Goal: Task Accomplishment & Management: Manage account settings

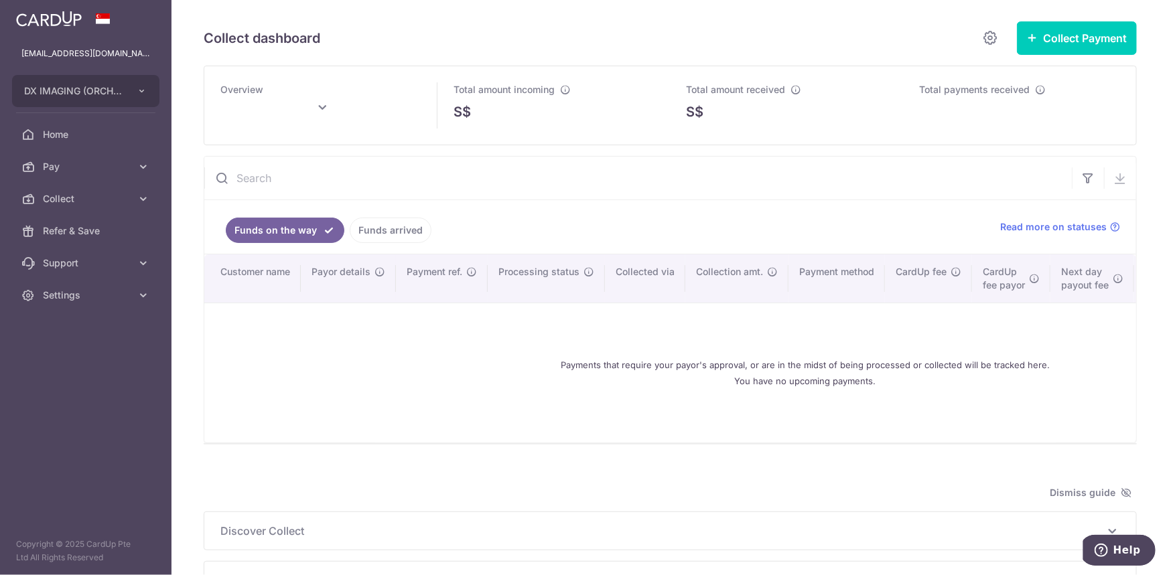
click at [368, 229] on link "Funds arrived" at bounding box center [391, 230] width 82 height 25
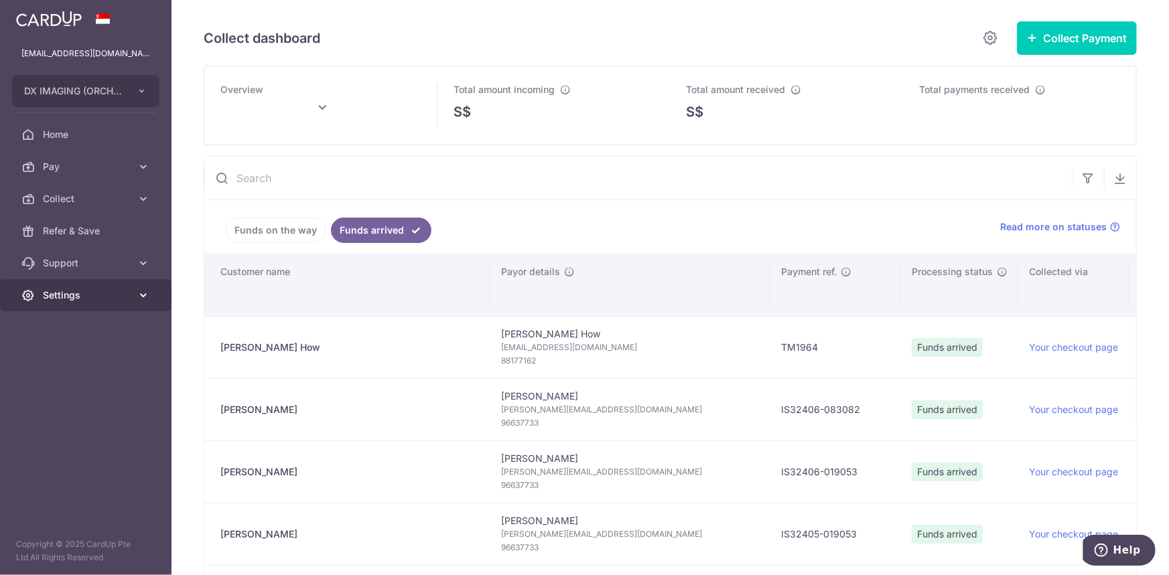
type input "[DATE]"
drag, startPoint x: 1068, startPoint y: 266, endPoint x: 1116, endPoint y: 271, distance: 47.8
copy span "CardUp fee"
click at [94, 287] on link "Settings" at bounding box center [85, 295] width 171 height 32
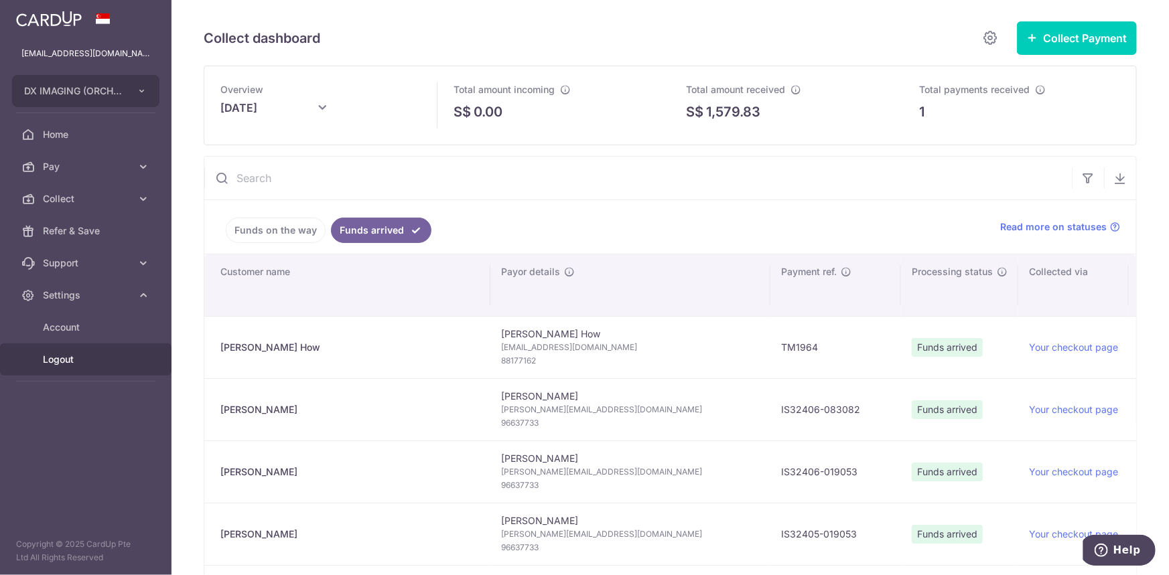
click at [78, 351] on link "Logout" at bounding box center [85, 360] width 171 height 32
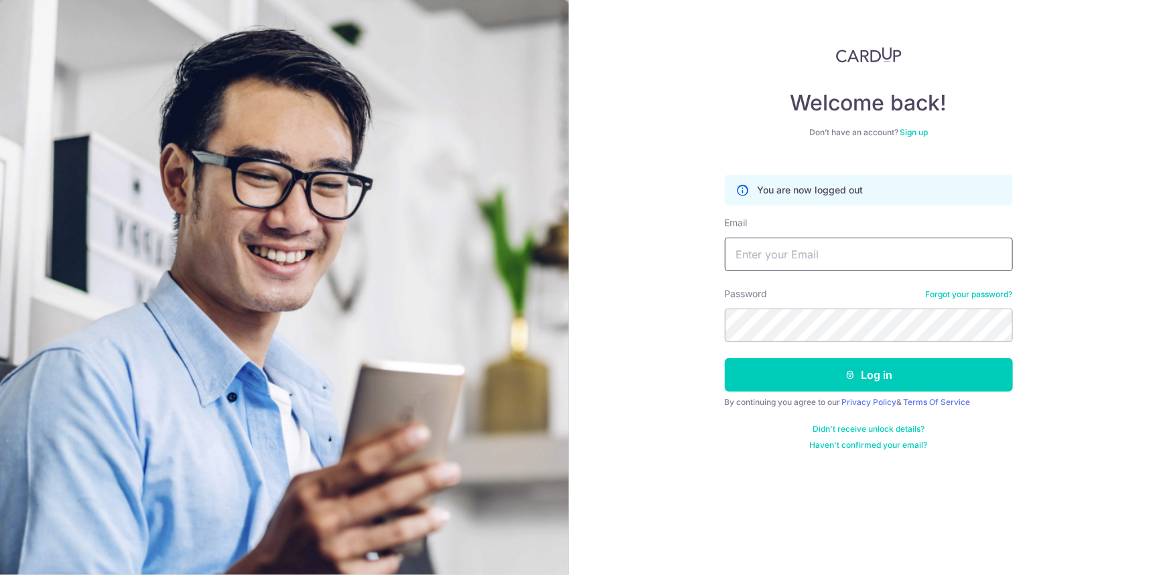
drag, startPoint x: 800, startPoint y: 272, endPoint x: 804, endPoint y: 261, distance: 11.7
click at [800, 272] on form "You are now logged out Email Password Forgot your password? Log in By continuin…" at bounding box center [869, 308] width 288 height 286
click at [806, 260] on input "Email" at bounding box center [869, 254] width 288 height 33
paste input "account@artemis.com.sg"
type input "account@artemis.com.sg"
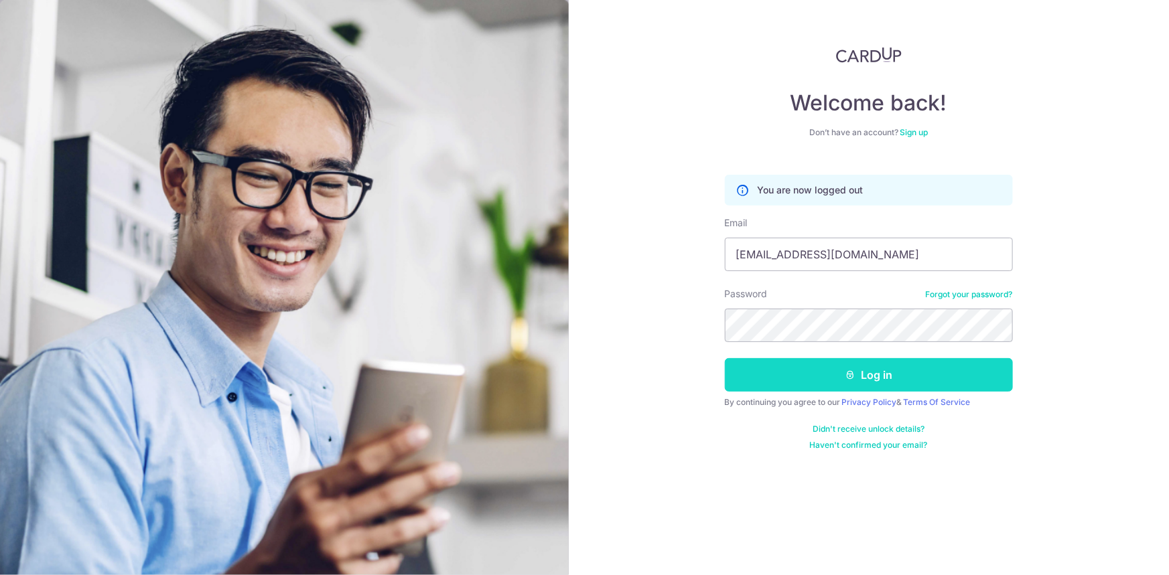
click at [757, 372] on button "Log in" at bounding box center [869, 374] width 288 height 33
